Goal: Find specific page/section: Find specific page/section

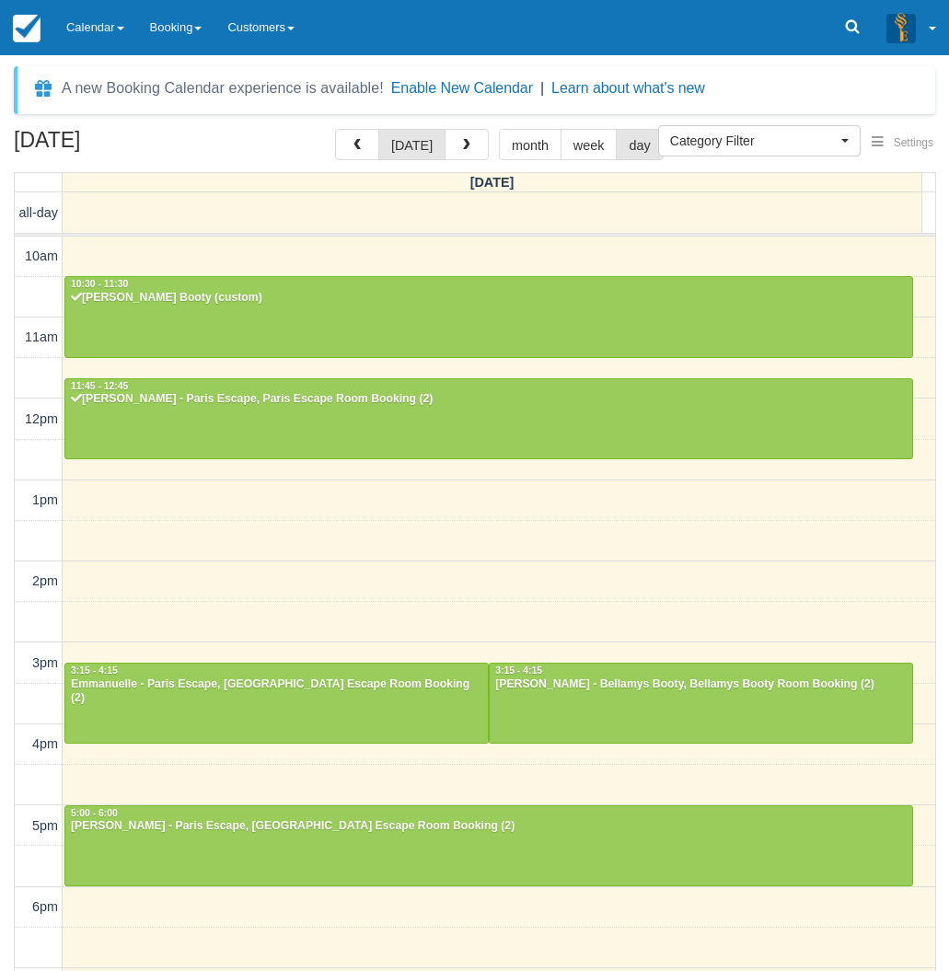
select select
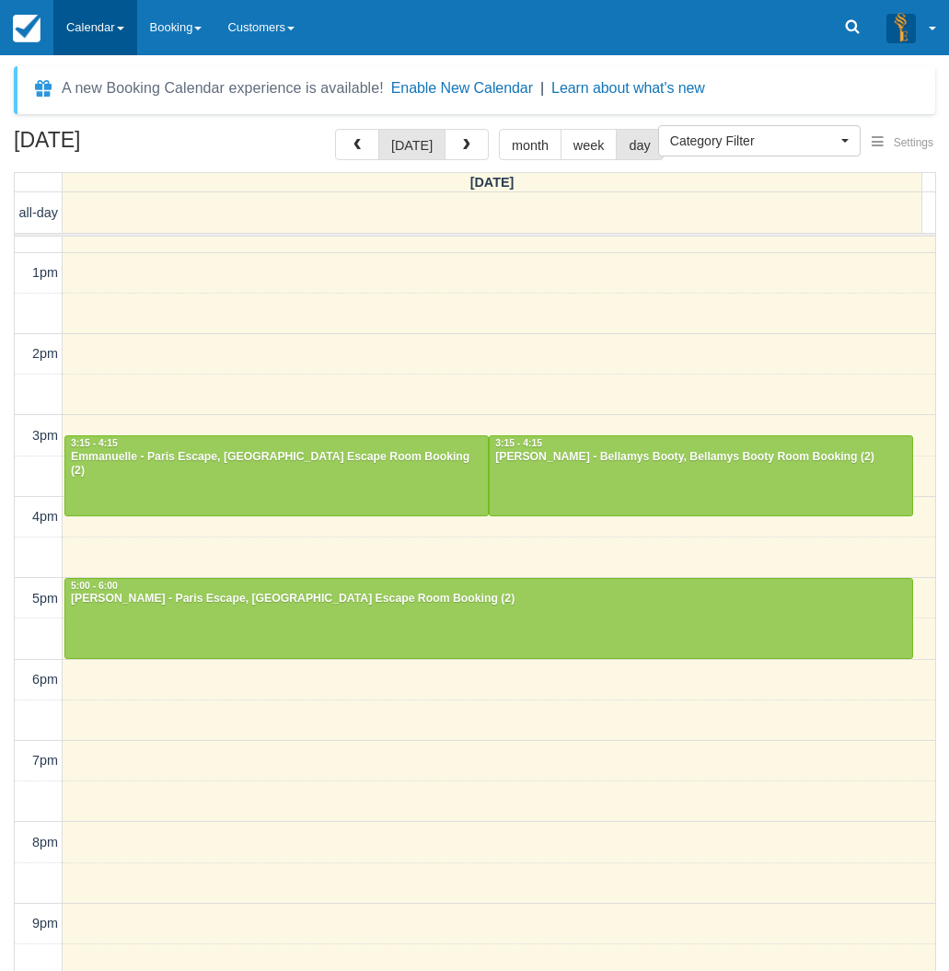
click at [89, 23] on link "Calendar" at bounding box center [95, 27] width 84 height 55
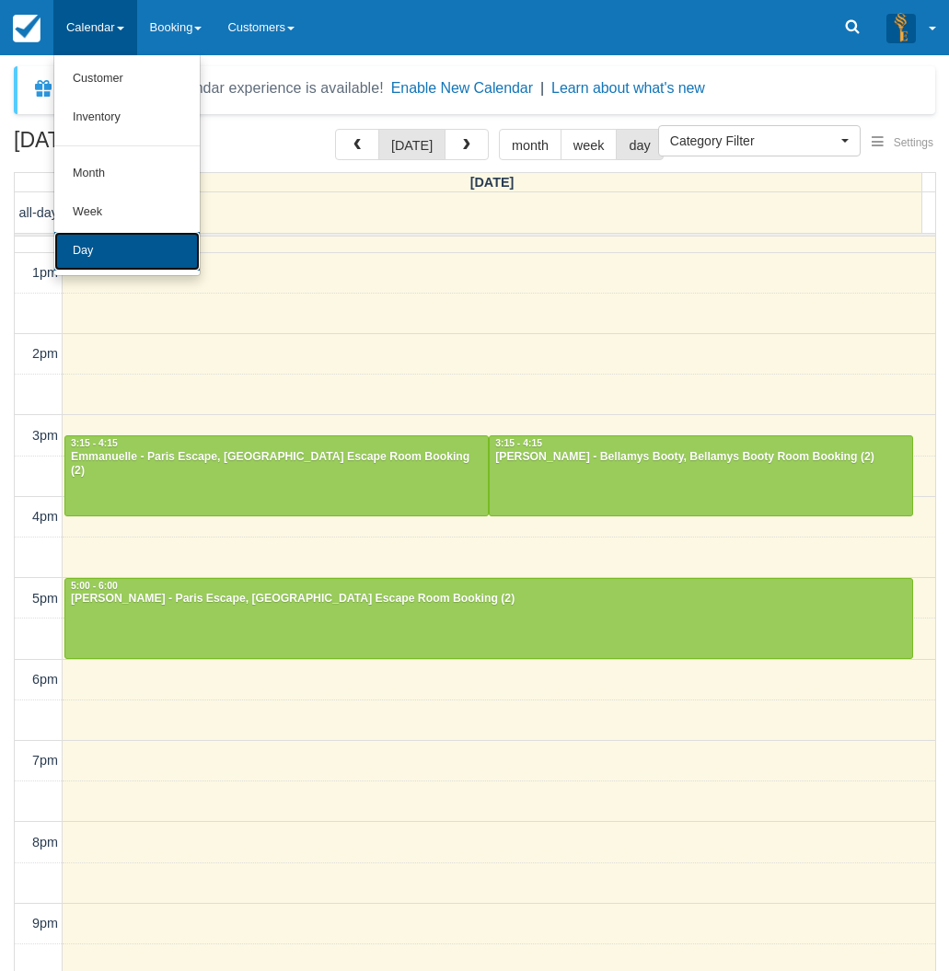
click at [107, 247] on link "Day" at bounding box center [126, 251] width 145 height 39
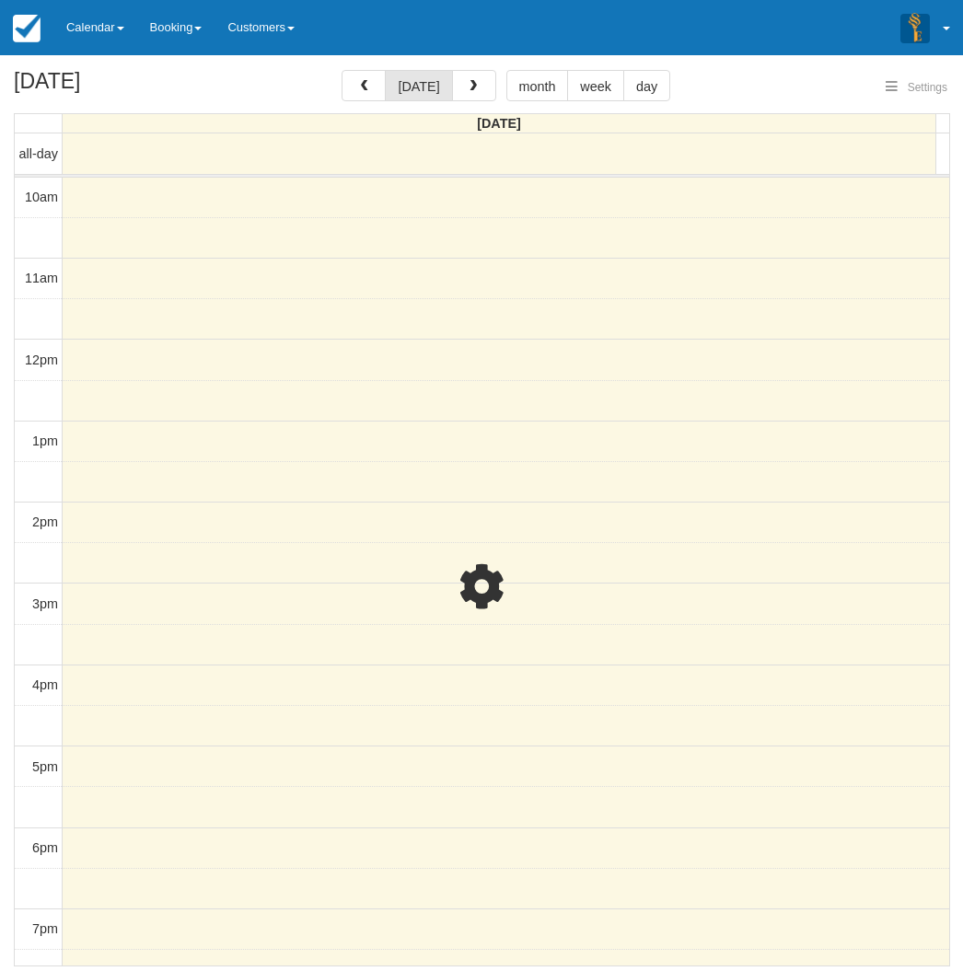
select select
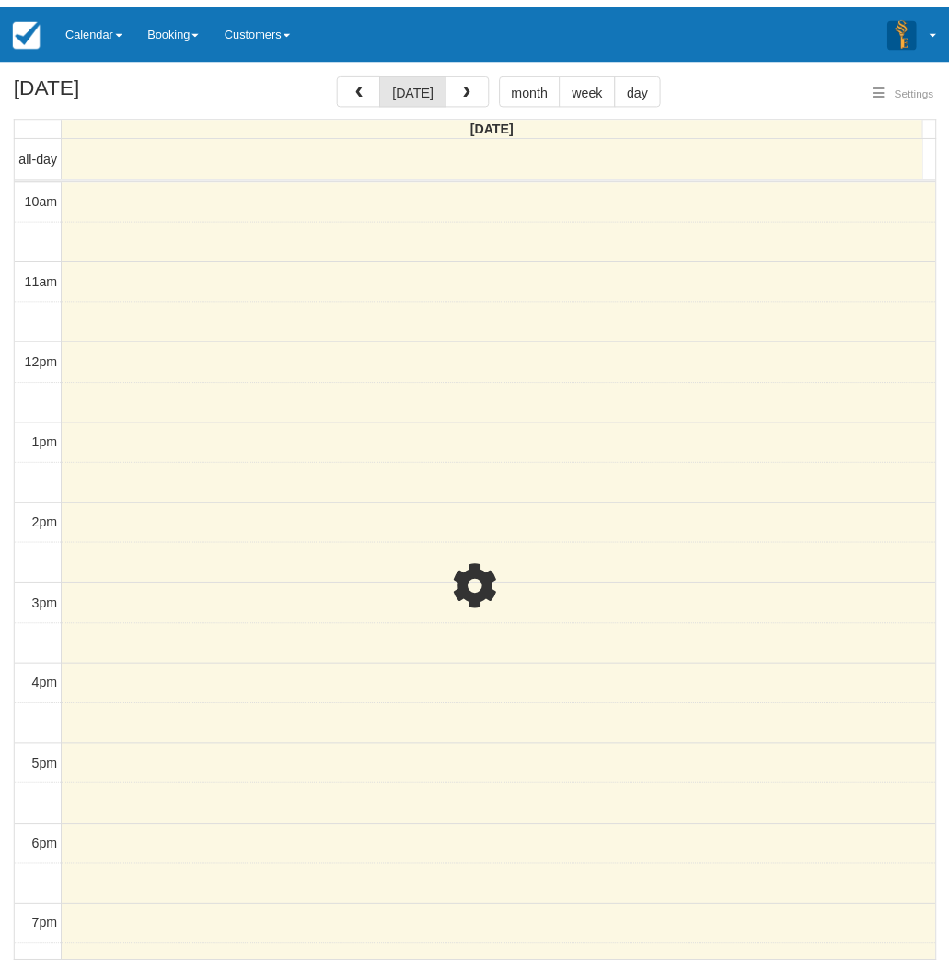
scroll to position [228, 0]
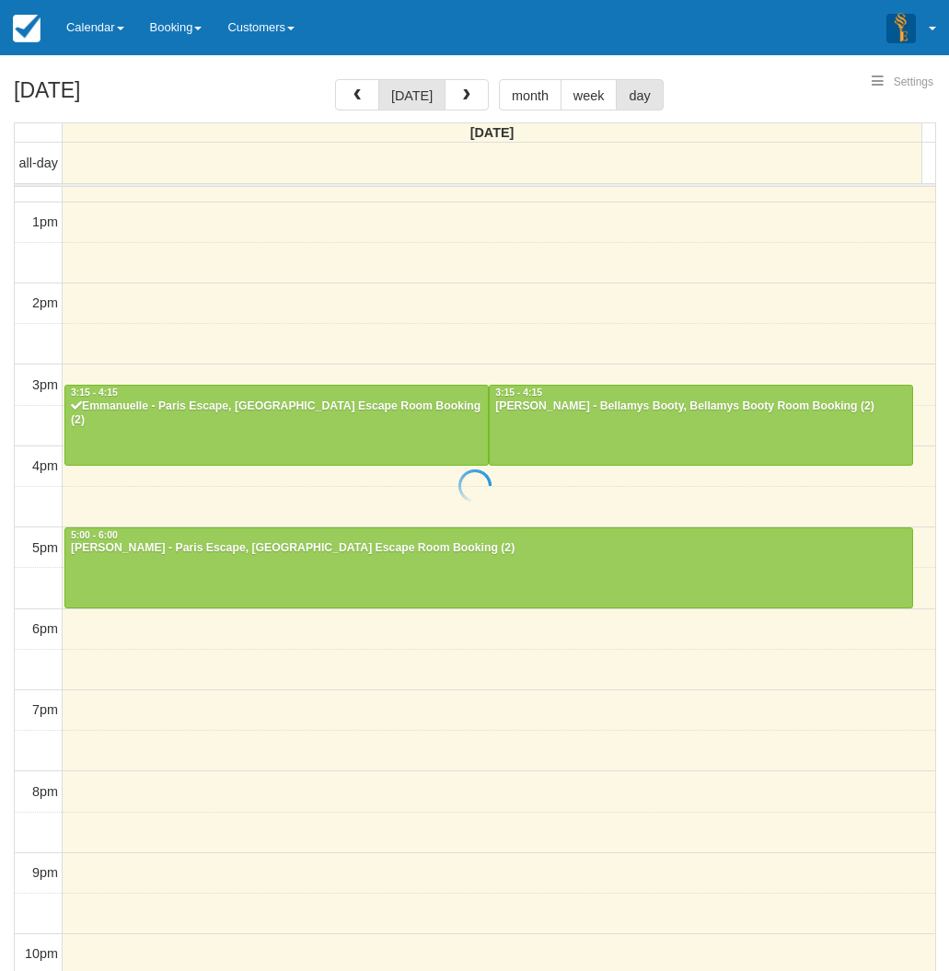
select select
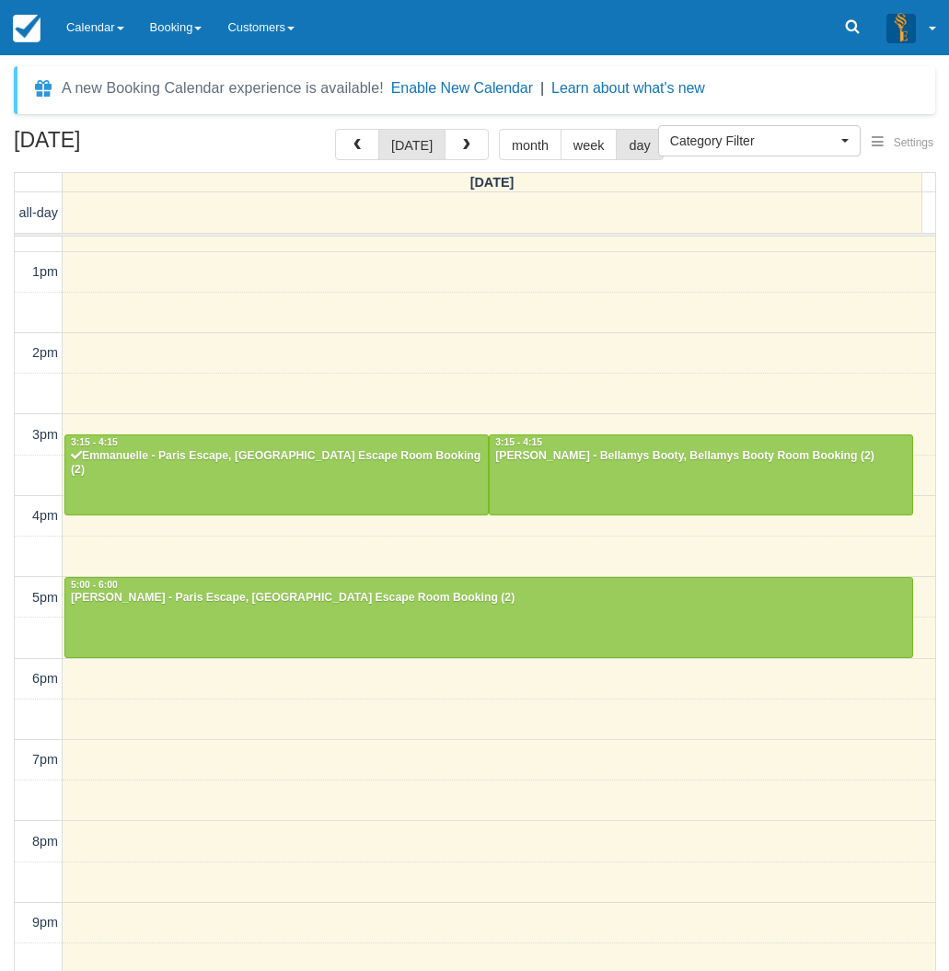
click at [3, 234] on div "[DATE] [DATE] month week day [DATE] all-day 10am 11am 12pm 1pm 2pm 3pm 4pm 5pm …" at bounding box center [474, 577] width 949 height 896
